Goal: Navigation & Orientation: Find specific page/section

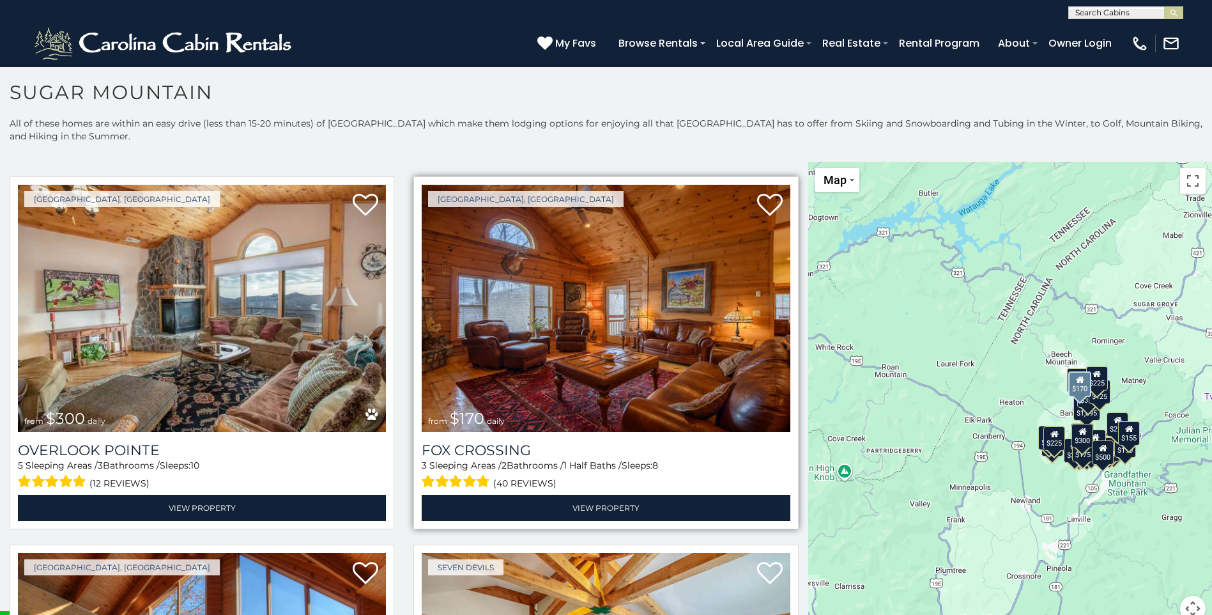
scroll to position [4820, 0]
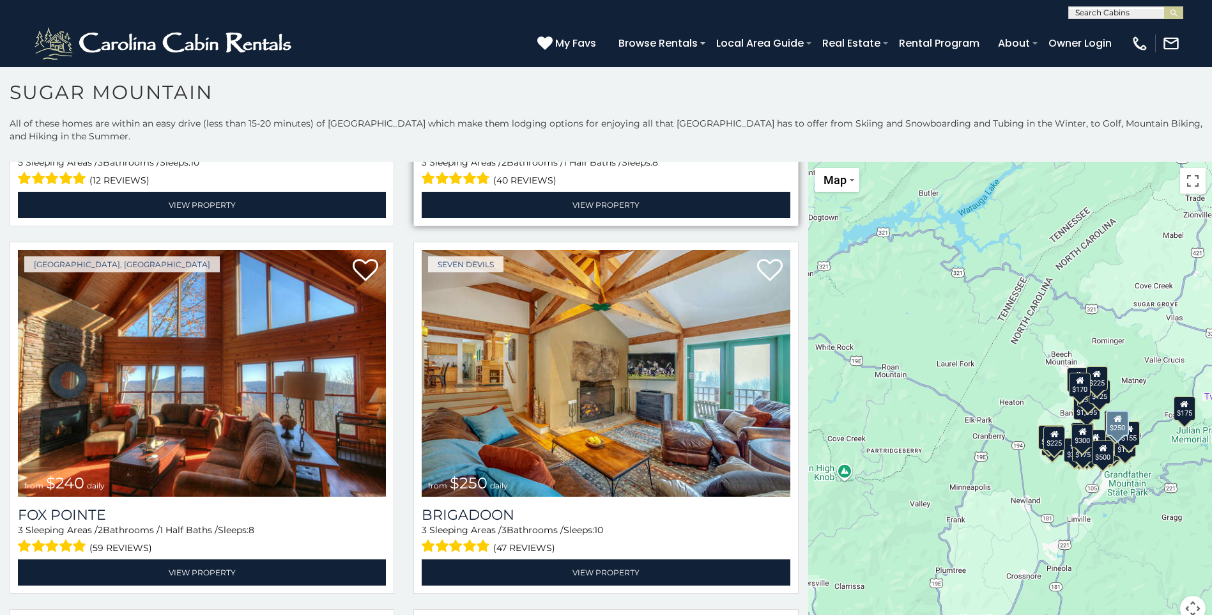
scroll to position [5175, 0]
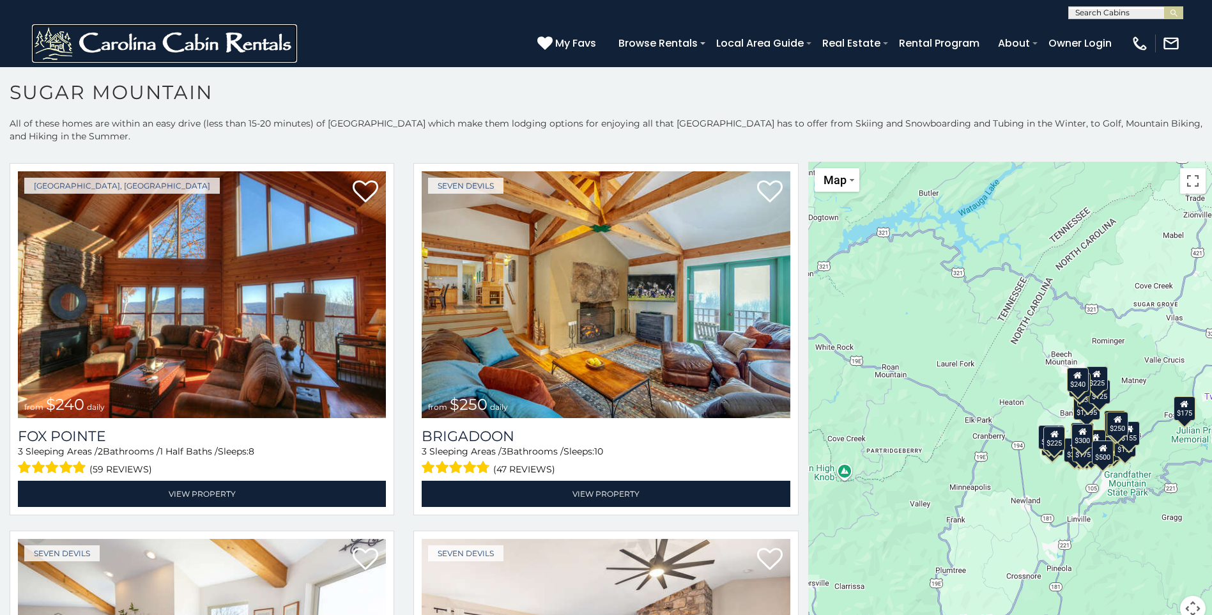
click at [190, 55] on img at bounding box center [164, 43] width 265 height 38
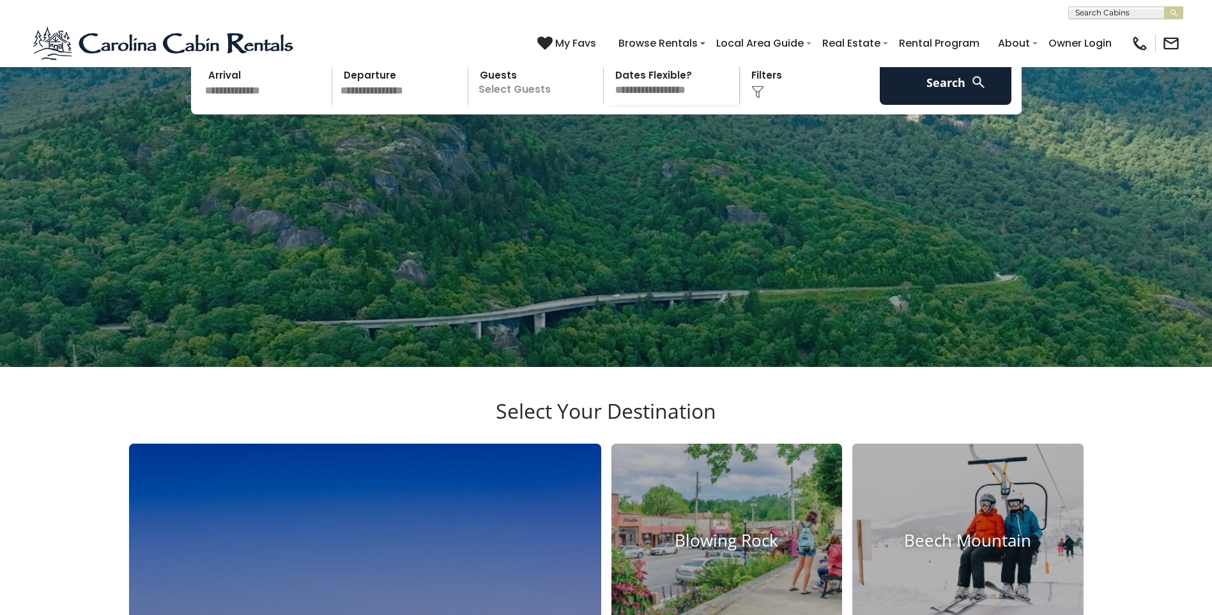
scroll to position [826, 0]
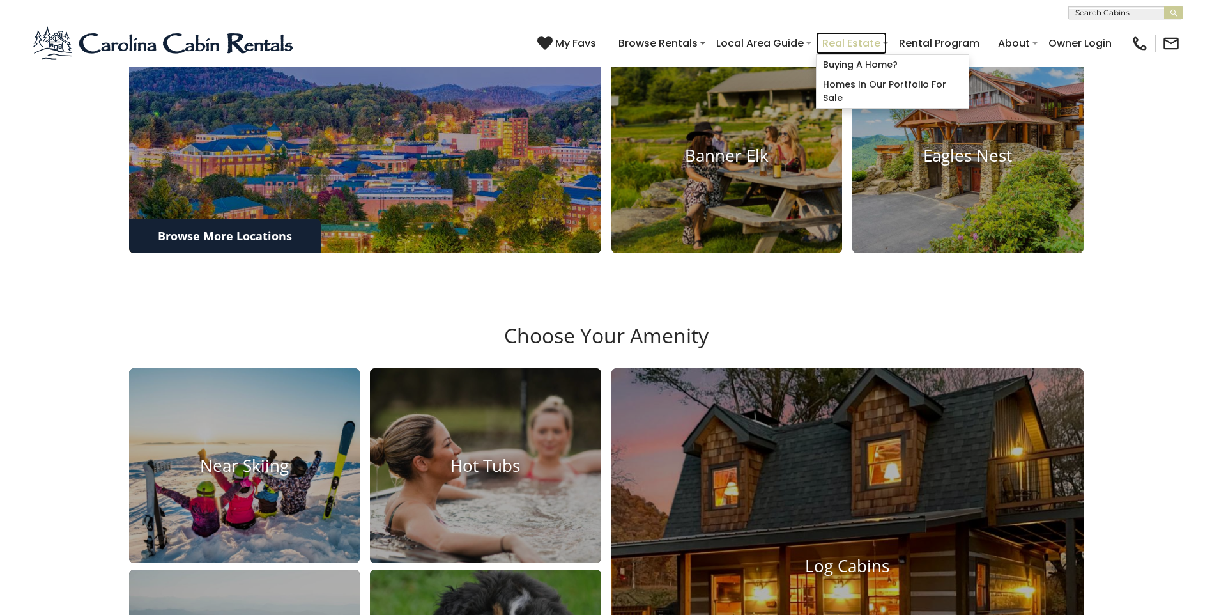
click at [835, 37] on link "Real Estate" at bounding box center [851, 43] width 71 height 22
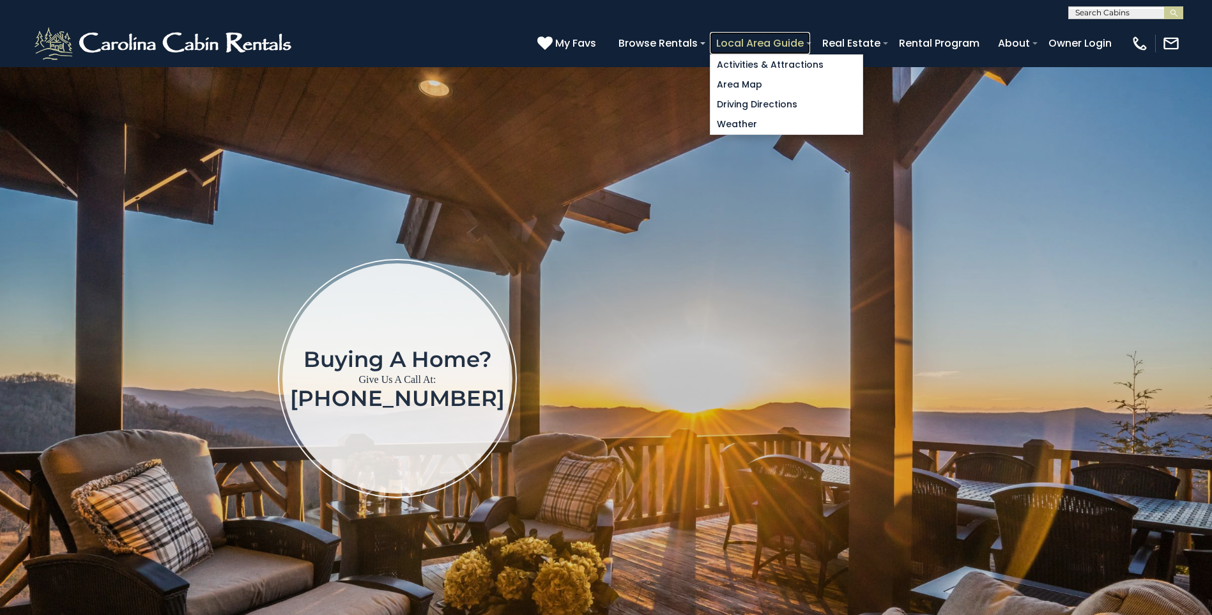
click at [737, 36] on link "Local Area Guide" at bounding box center [760, 43] width 100 height 22
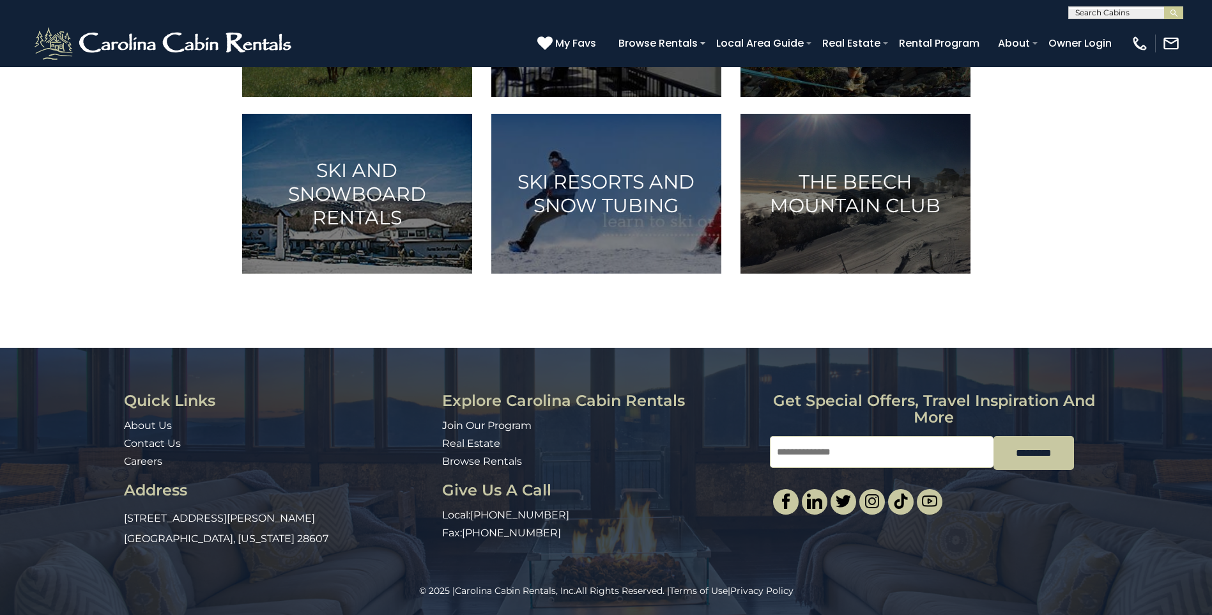
scroll to position [828, 0]
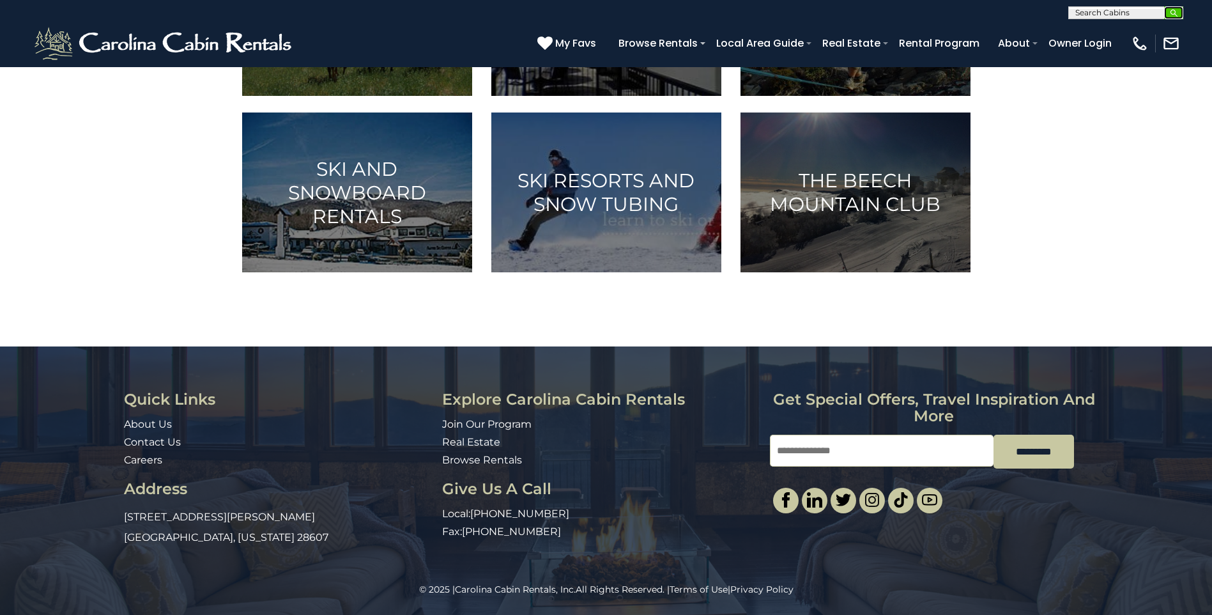
click at [1182, 15] on button "submit" at bounding box center [1173, 12] width 19 height 13
